Goal: Obtain resource: Obtain resource

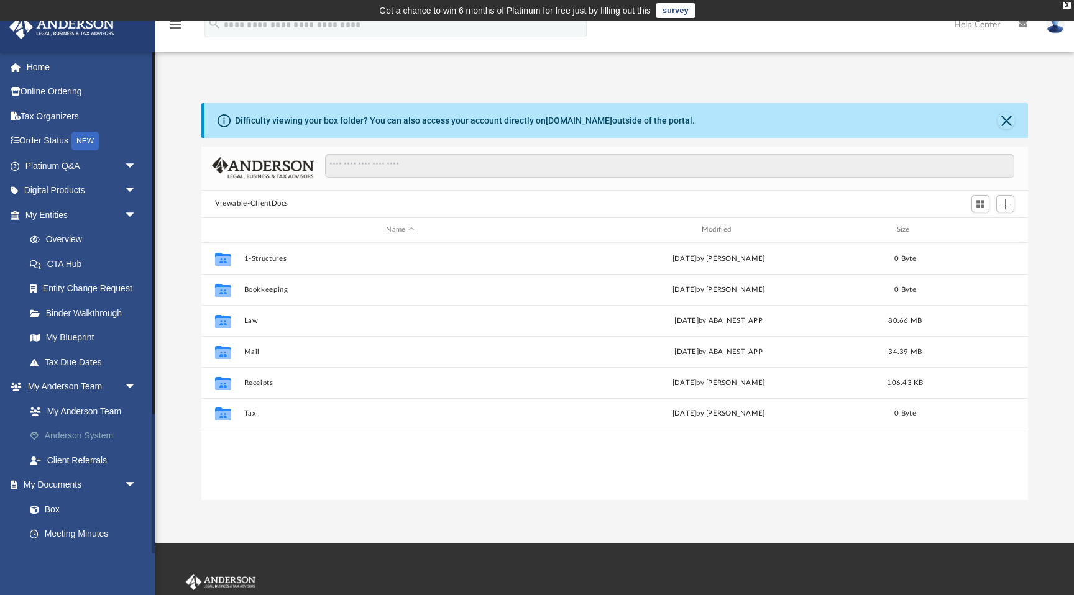
scroll to position [282, 827]
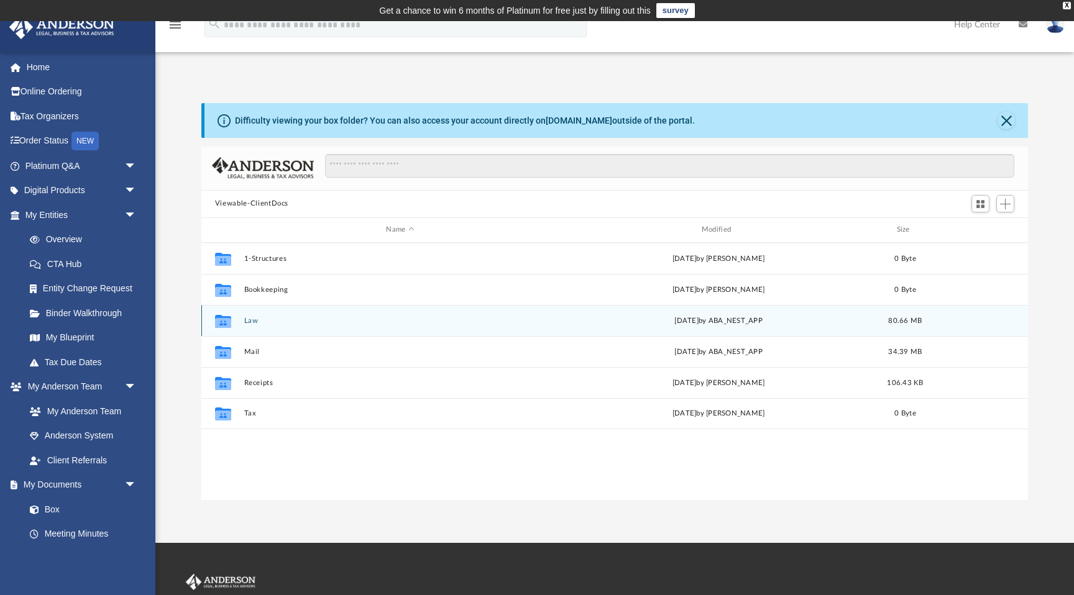
click at [254, 321] on button "Law" at bounding box center [400, 321] width 313 height 8
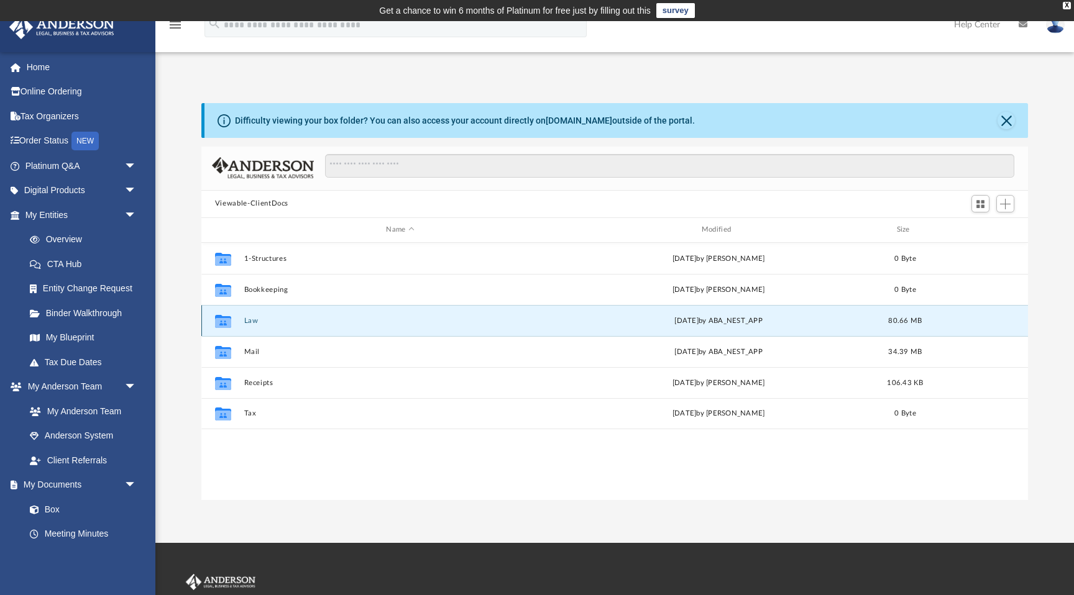
click at [254, 321] on button "Law" at bounding box center [400, 321] width 313 height 8
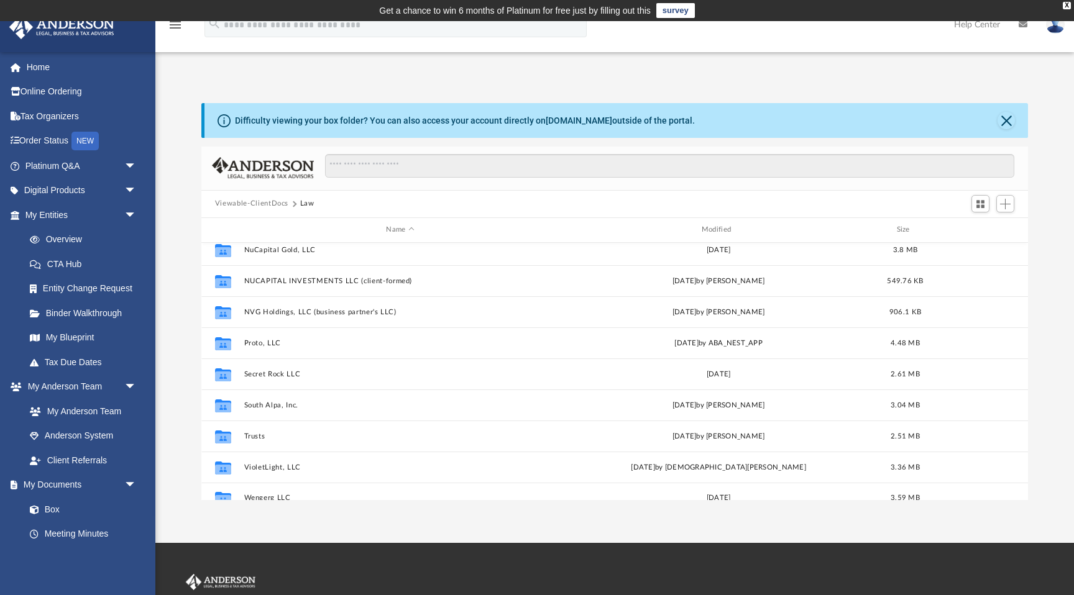
scroll to position [395, 0]
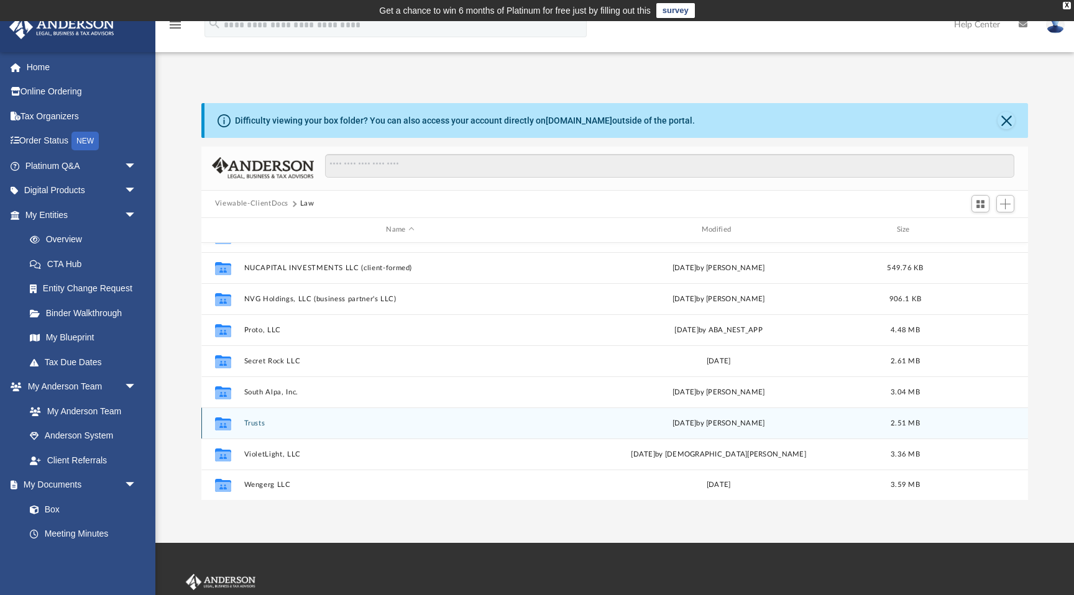
click at [261, 423] on button "Trusts" at bounding box center [400, 424] width 313 height 8
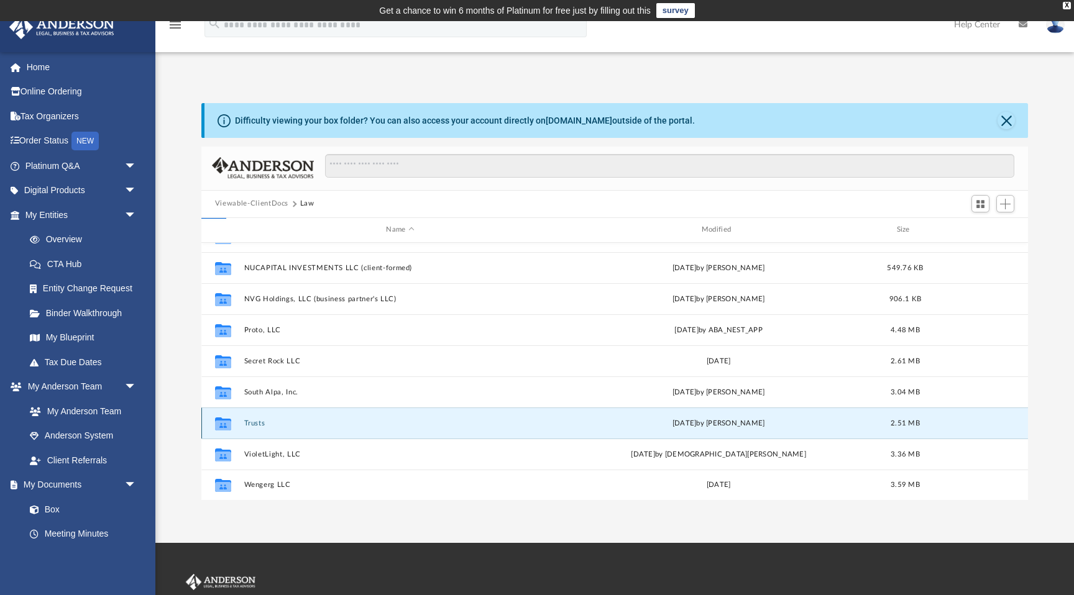
scroll to position [0, 0]
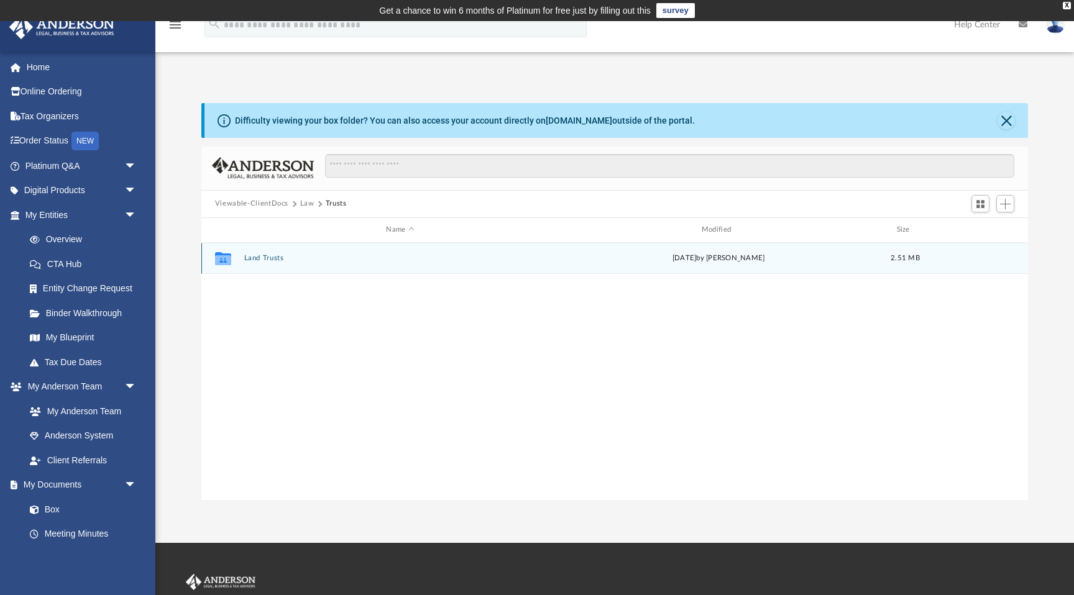
click at [269, 260] on button "Land Trusts" at bounding box center [400, 258] width 313 height 8
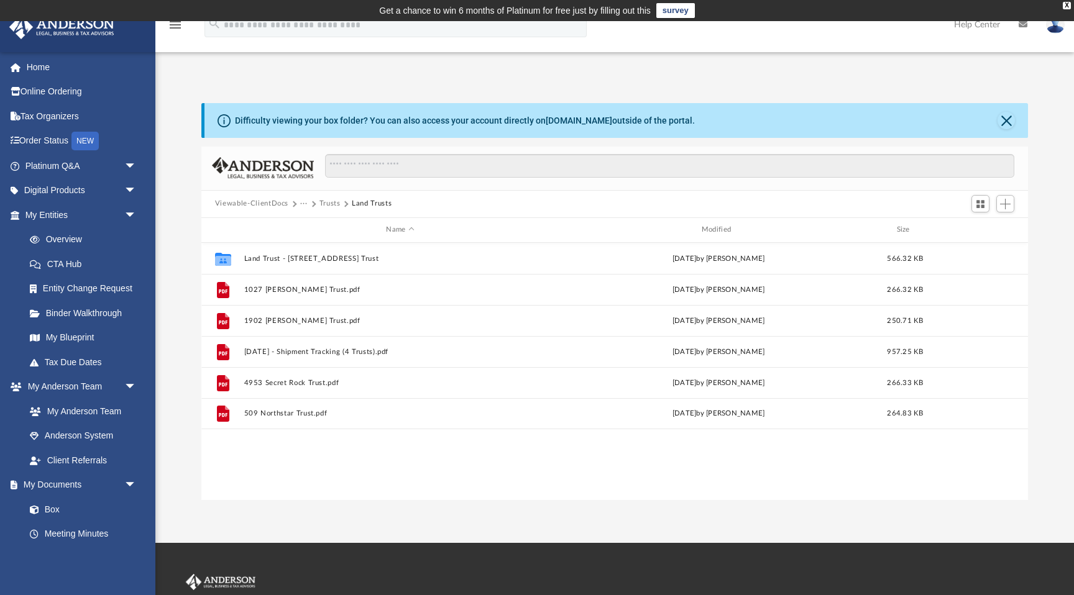
click at [333, 204] on button "Trusts" at bounding box center [329, 203] width 21 height 11
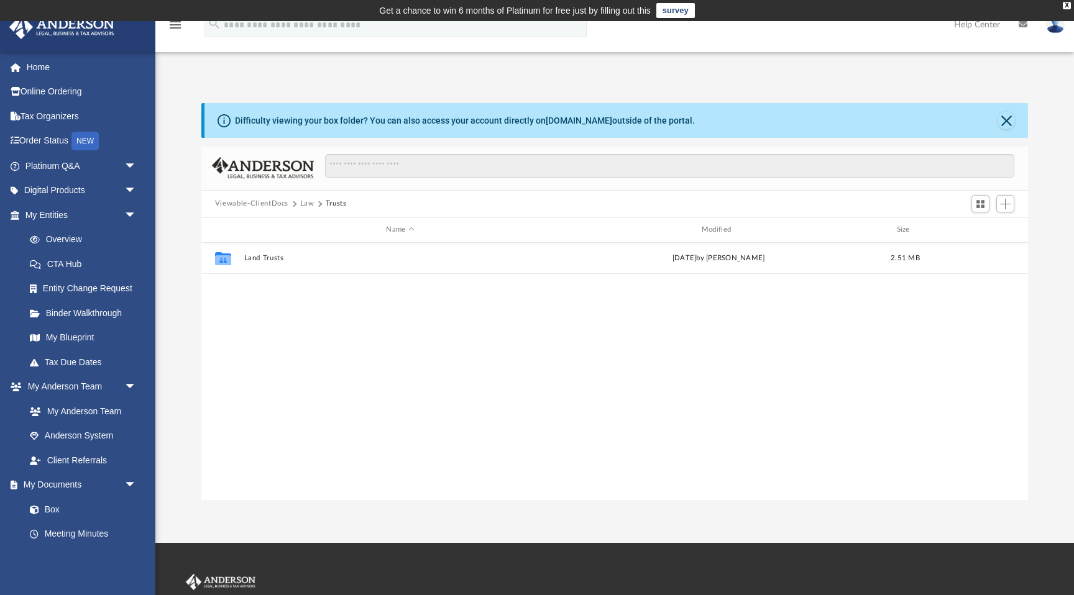
click at [300, 207] on button "Law" at bounding box center [307, 203] width 14 height 11
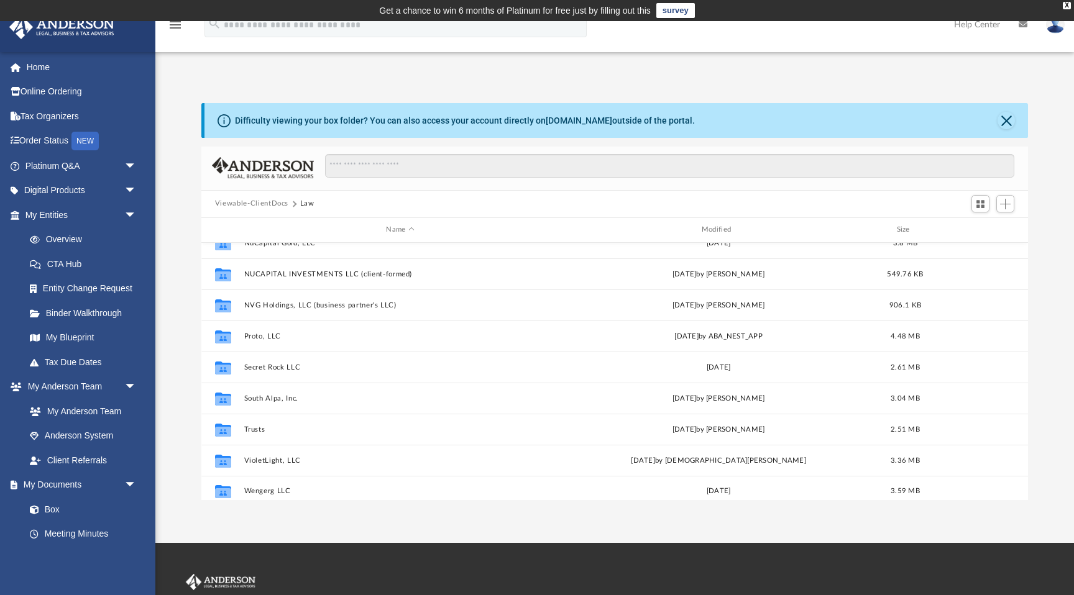
scroll to position [395, 0]
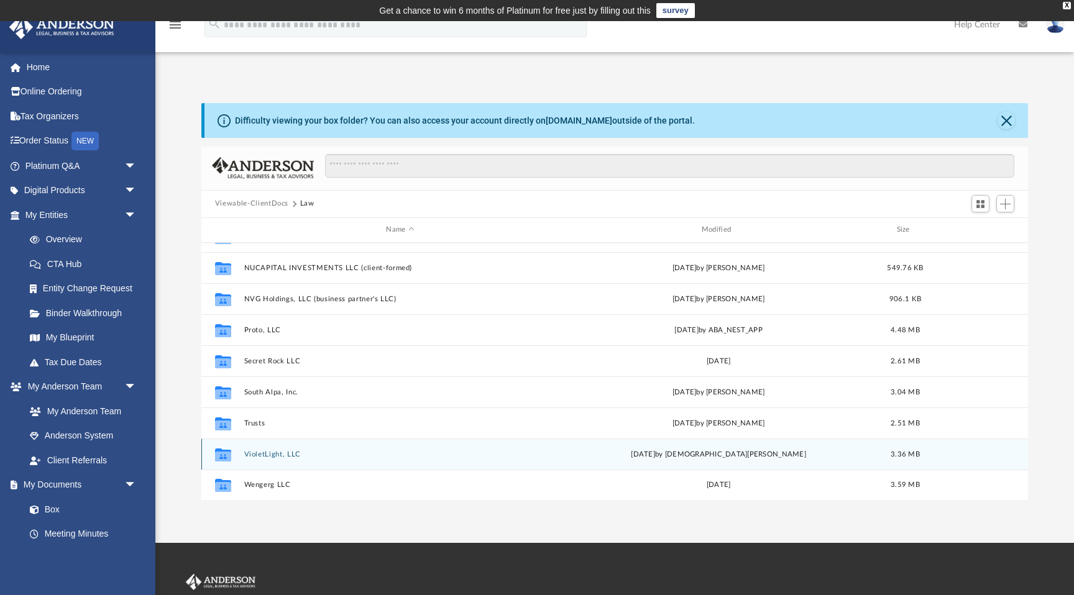
click at [285, 451] on button "VioletLight, LLC" at bounding box center [400, 455] width 313 height 8
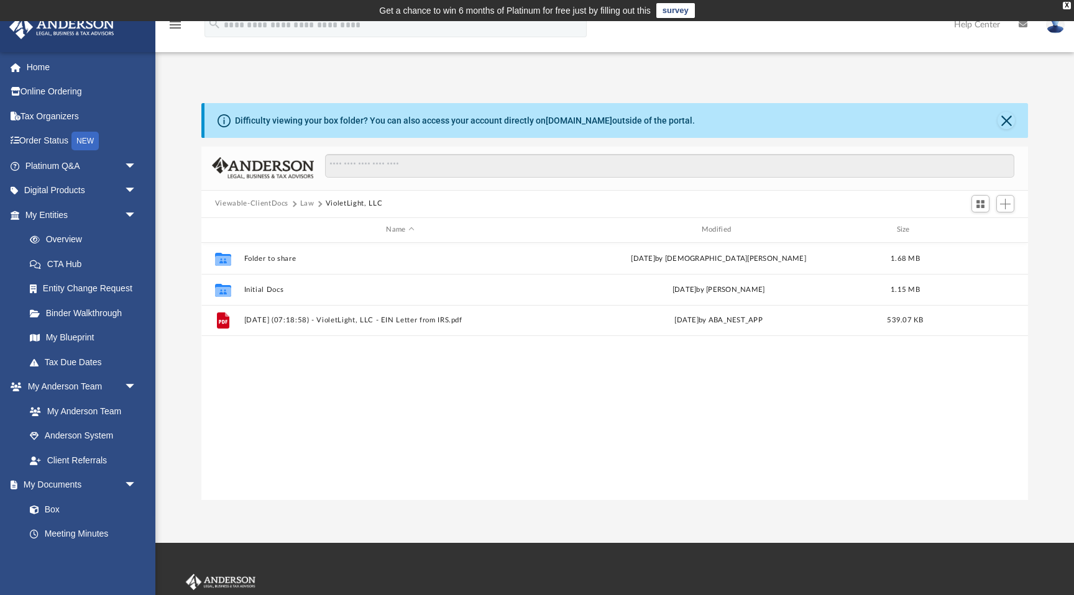
scroll to position [0, 0]
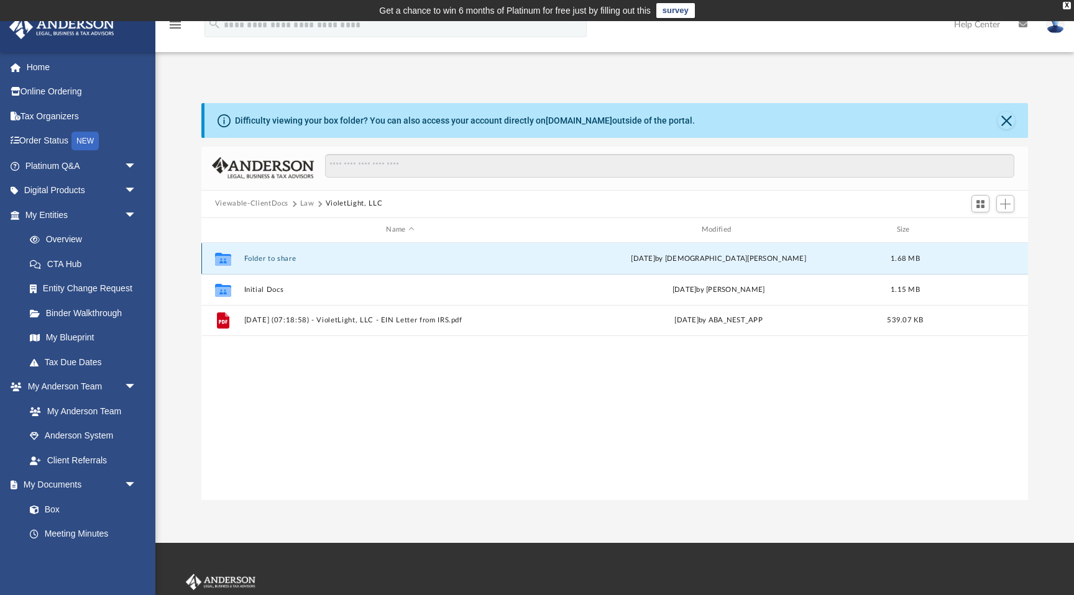
click at [273, 259] on button "Folder to share" at bounding box center [400, 259] width 313 height 8
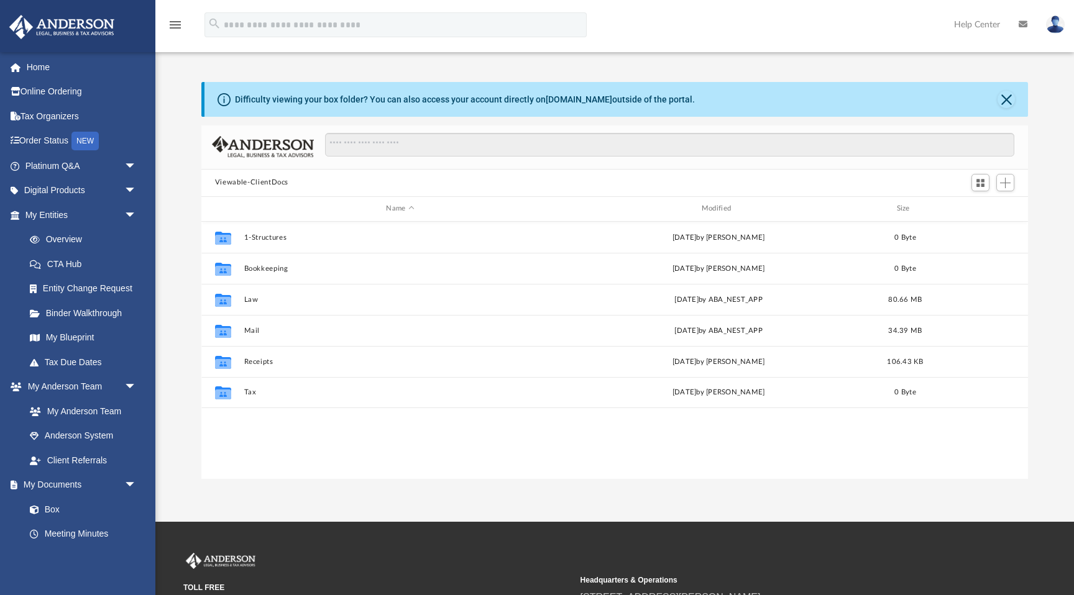
scroll to position [282, 827]
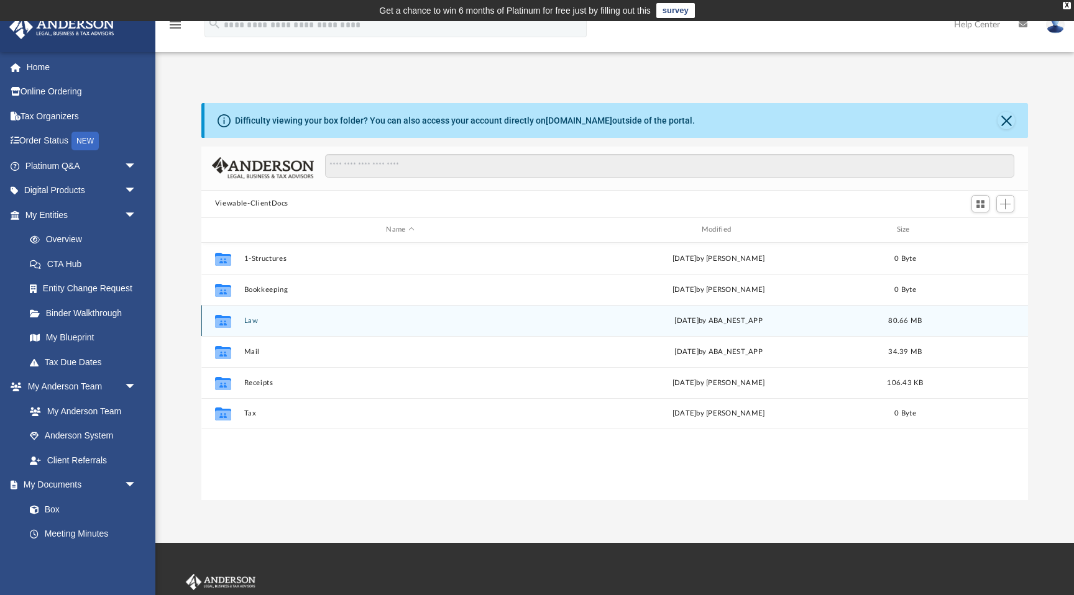
click at [255, 324] on button "Law" at bounding box center [400, 321] width 313 height 8
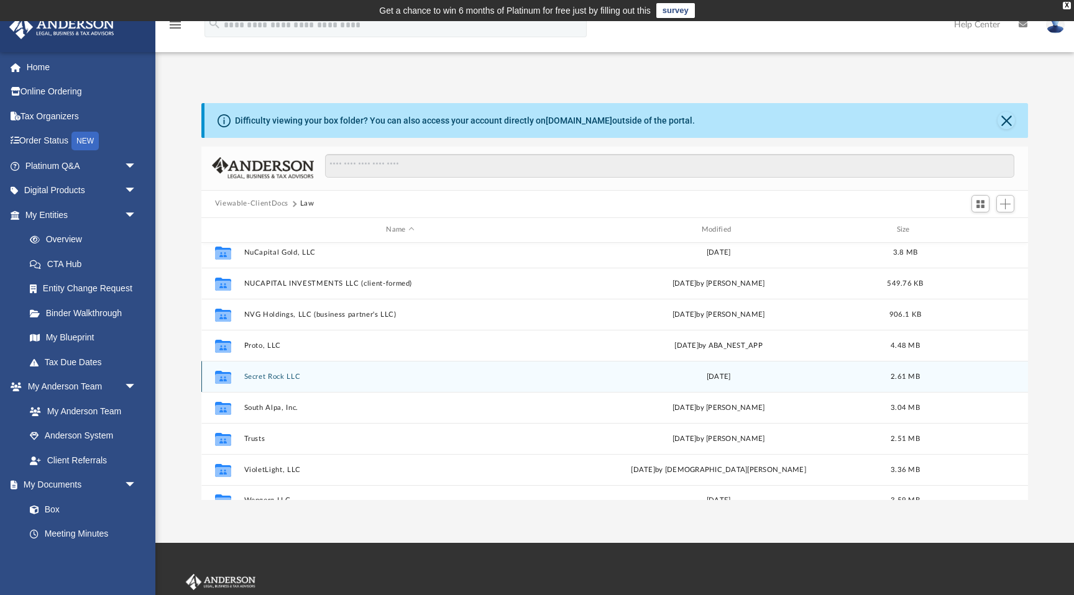
scroll to position [395, 0]
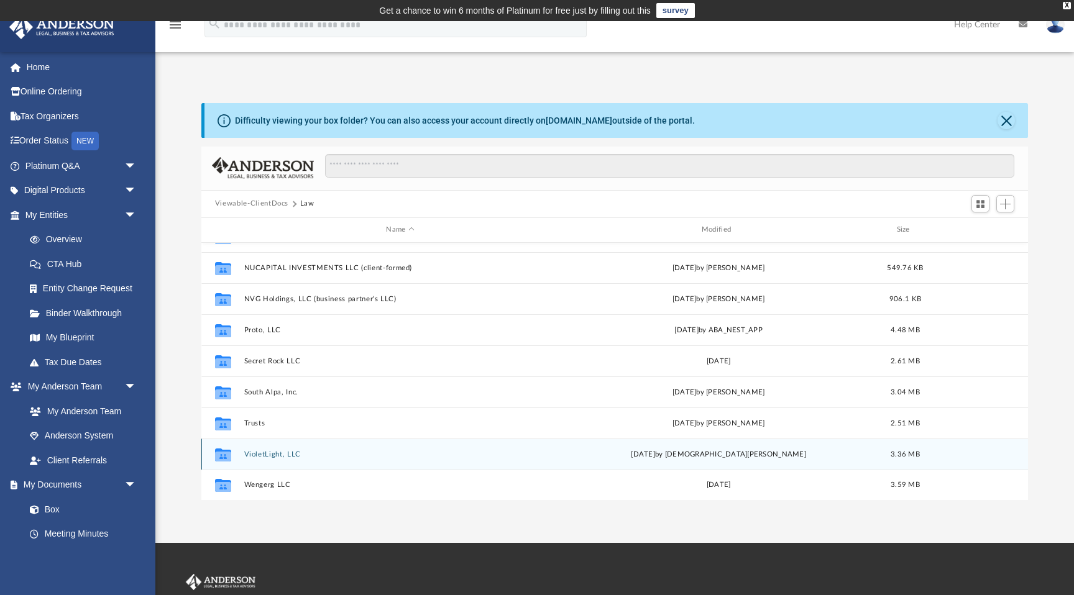
click at [275, 452] on button "VioletLight, LLC" at bounding box center [400, 455] width 313 height 8
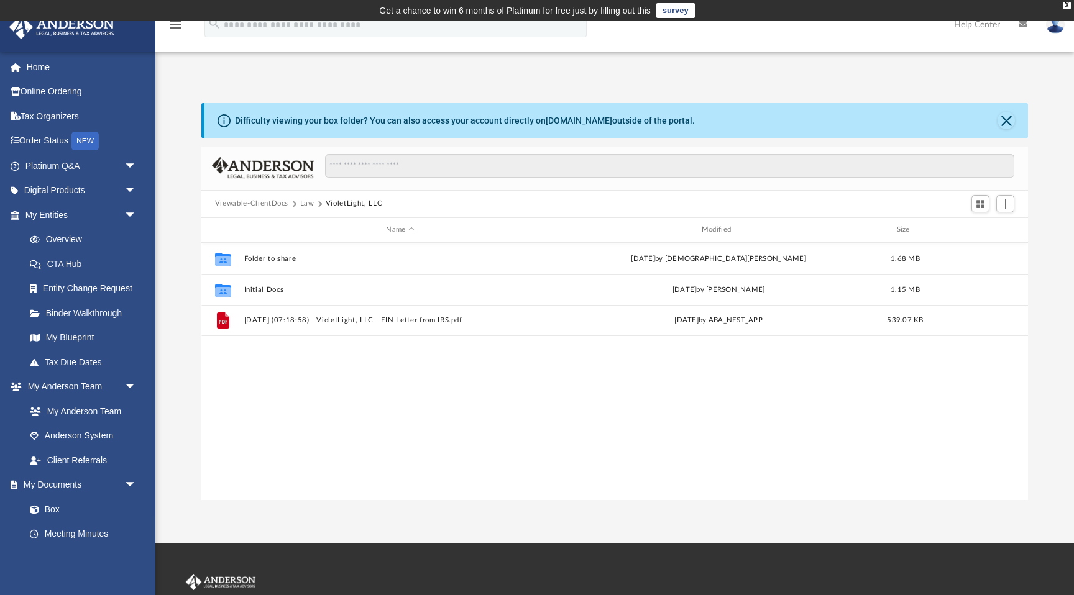
scroll to position [0, 0]
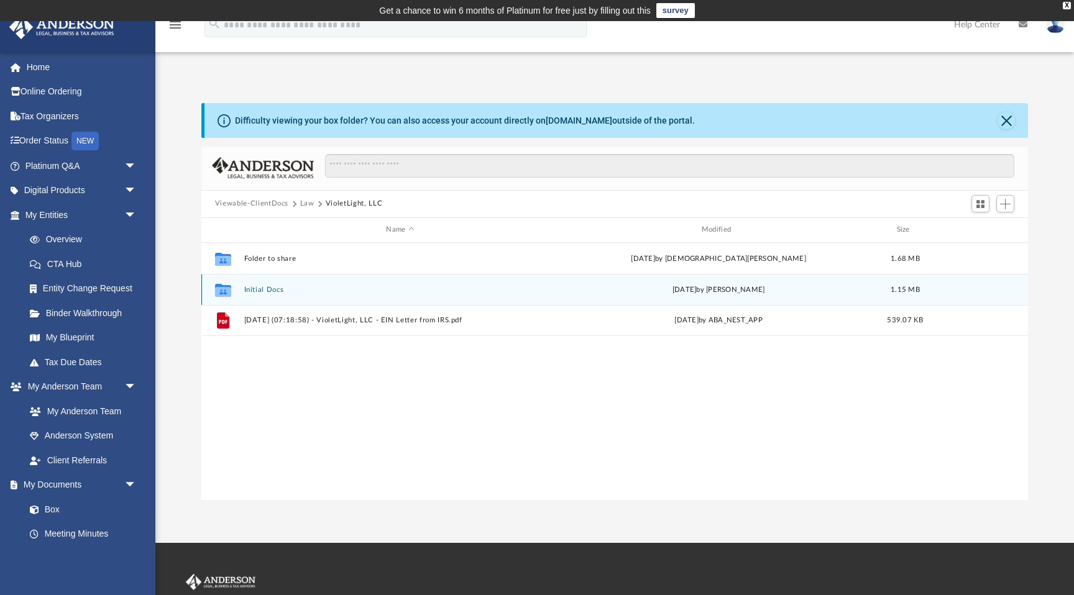
click at [264, 290] on button "Initial Docs" at bounding box center [400, 290] width 313 height 8
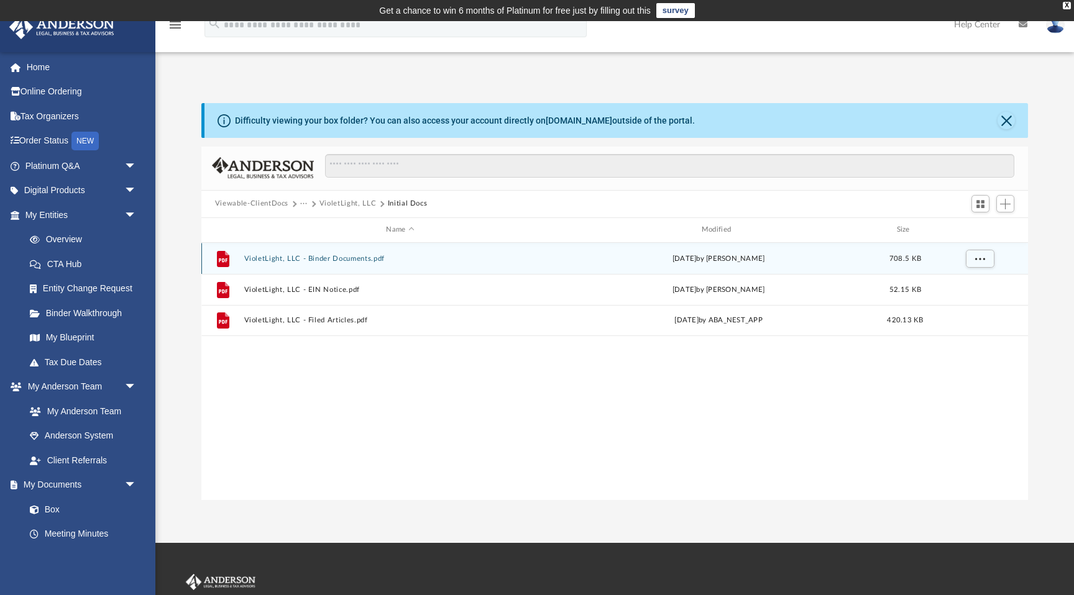
click at [316, 259] on button "VioletLight, LLC - Binder Documents.pdf" at bounding box center [400, 259] width 313 height 8
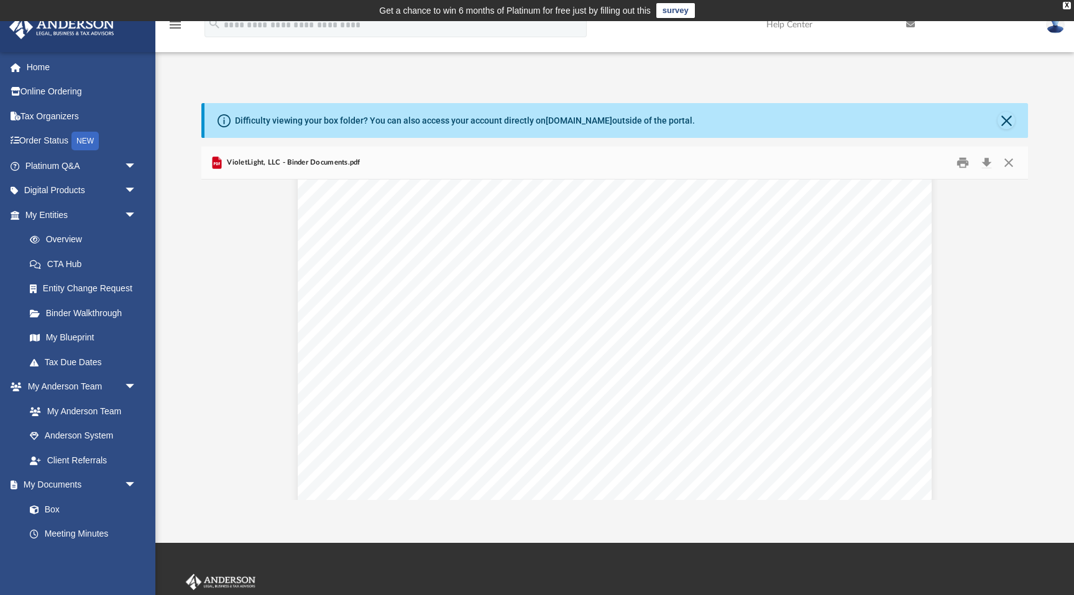
scroll to position [10534, 0]
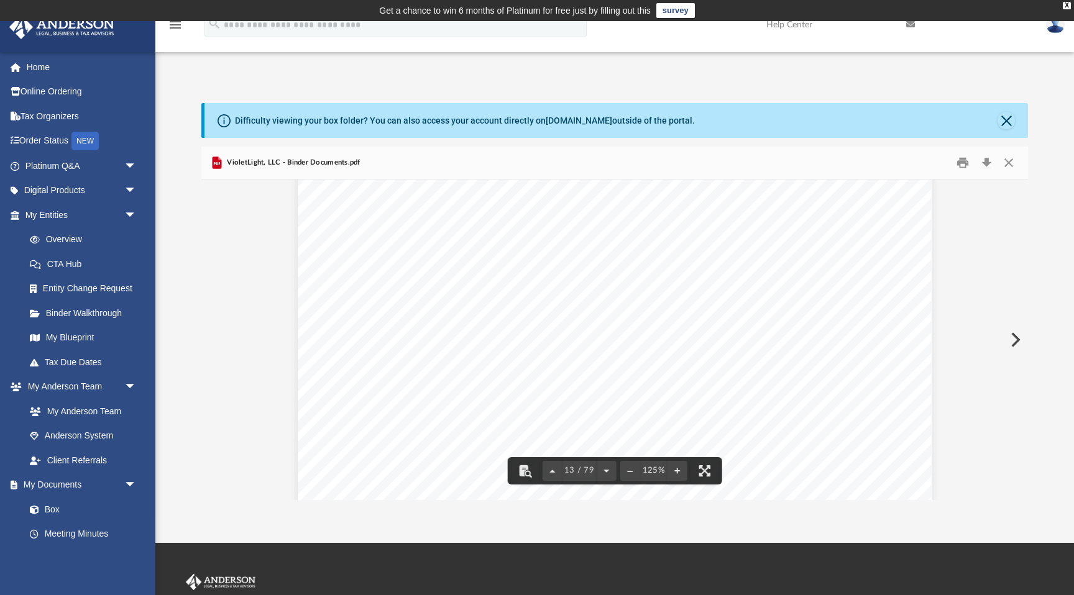
drag, startPoint x: 371, startPoint y: 242, endPoint x: 581, endPoint y: 295, distance: 215.9
click at [581, 295] on div "Operating Agreement of VioletLight, LLC Page 1 of 48 OPERATING AGREEMENT OF VIO…" at bounding box center [615, 134] width 634 height 820
drag, startPoint x: 861, startPoint y: 306, endPoint x: 314, endPoint y: 250, distance: 549.8
click at [313, 250] on div "Operating Agreement of VioletLight, LLC Page 1 of 48 OPERATING AGREEMENT OF VIO…" at bounding box center [615, 134] width 634 height 820
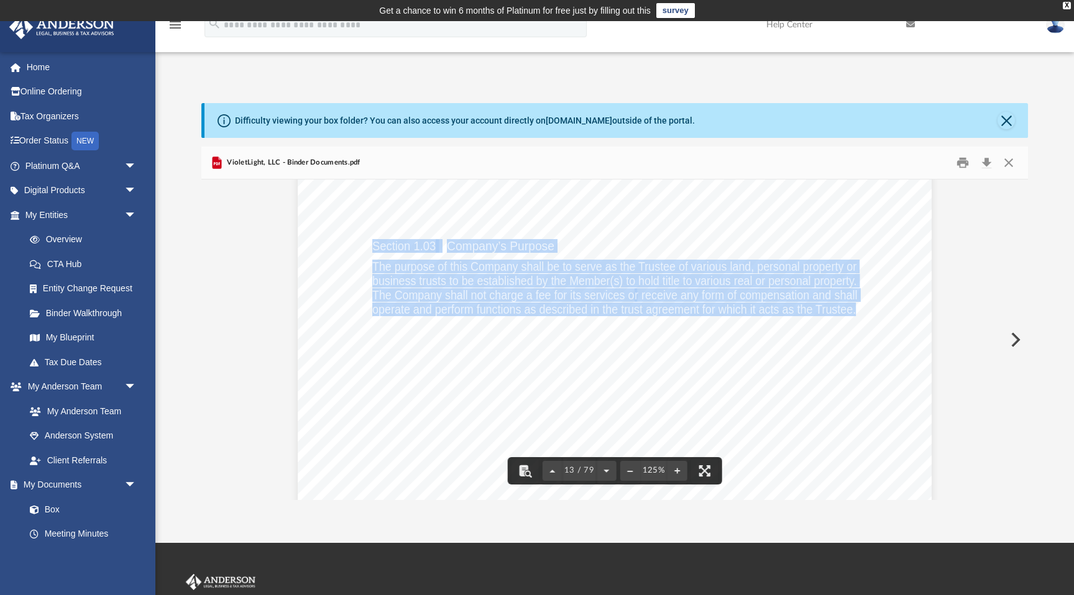
drag, startPoint x: 374, startPoint y: 244, endPoint x: 856, endPoint y: 308, distance: 486.6
click at [856, 308] on div "Operating Agreement of VioletLight, LLC Page 1 of 48 OPERATING AGREEMENT OF VIO…" at bounding box center [615, 134] width 634 height 820
click at [870, 243] on div "Operating Agreement of VioletLight, LLC Page 1 of 48 OPERATING AGREEMENT OF VIO…" at bounding box center [615, 134] width 634 height 820
click at [806, 263] on span "The purpose of this Company shall be to serve as the Trustee of various land, p…" at bounding box center [614, 266] width 484 height 12
